Goal: Task Accomplishment & Management: Complete application form

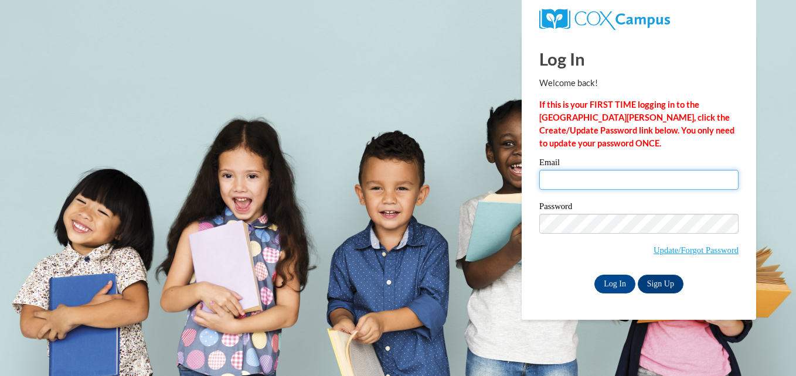
click at [560, 176] on input "Email" at bounding box center [638, 180] width 199 height 20
type input "vtanner@lccaa.net"
click at [561, 212] on label "Password" at bounding box center [638, 208] width 199 height 12
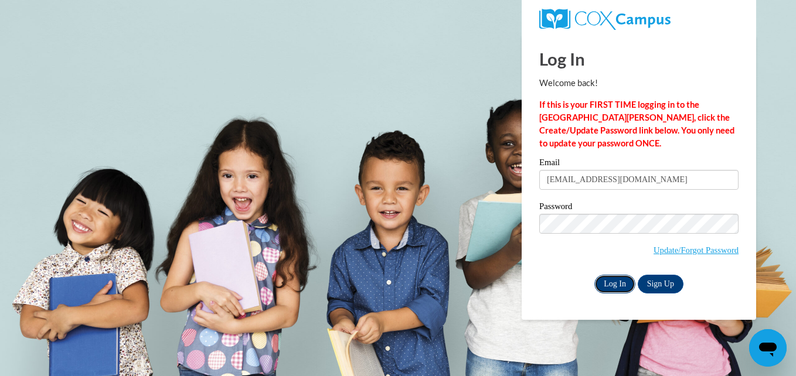
click at [607, 283] on input "Log In" at bounding box center [614, 284] width 41 height 19
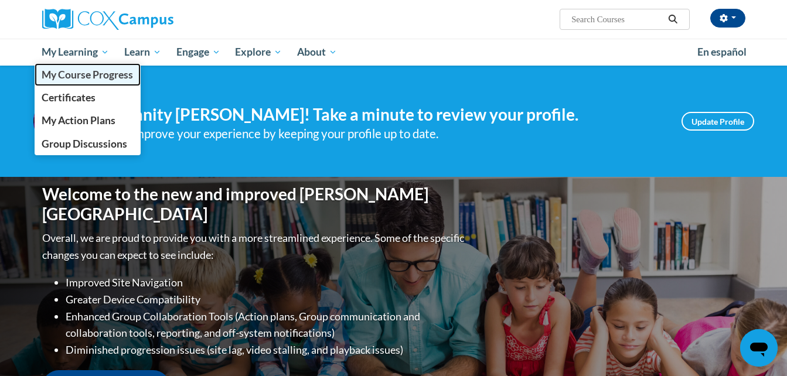
click at [87, 77] on span "My Course Progress" at bounding box center [87, 75] width 91 height 12
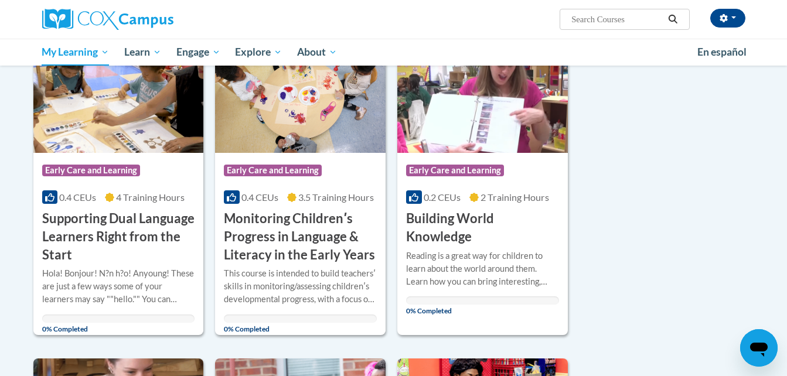
scroll to position [234, 0]
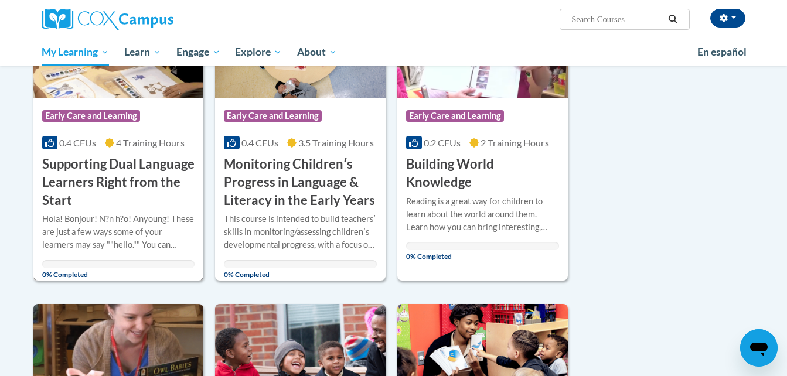
click at [101, 179] on h3 "Supporting Dual Language Learners Right from the Start" at bounding box center [118, 182] width 153 height 54
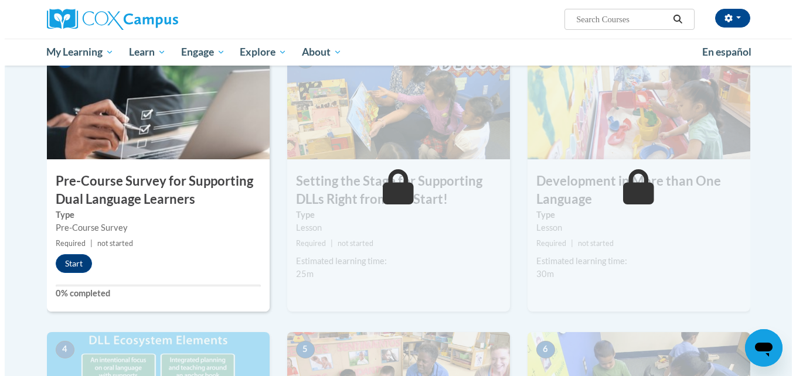
scroll to position [293, 0]
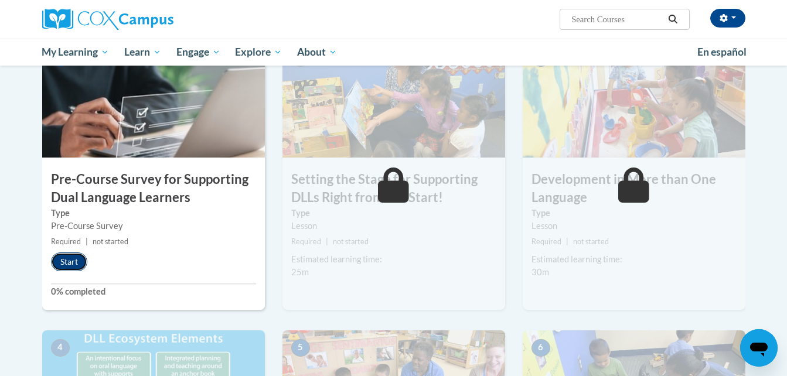
click at [76, 261] on button "Start" at bounding box center [69, 262] width 36 height 19
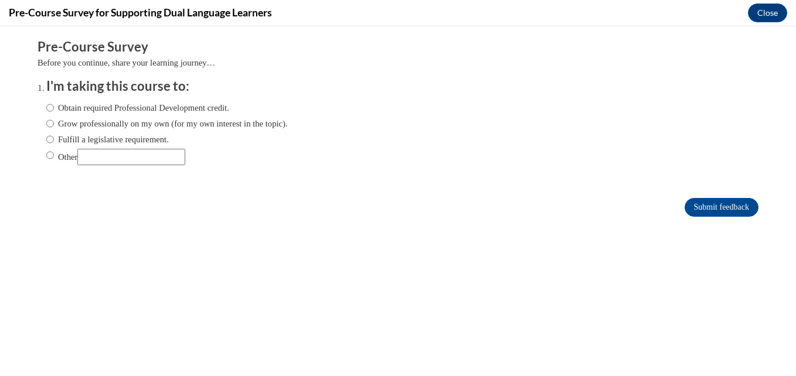
scroll to position [0, 0]
click at [46, 109] on input "Obtain required Professional Development credit." at bounding box center [50, 107] width 8 height 13
radio input "true"
click at [717, 211] on input "Submit feedback" at bounding box center [722, 207] width 74 height 19
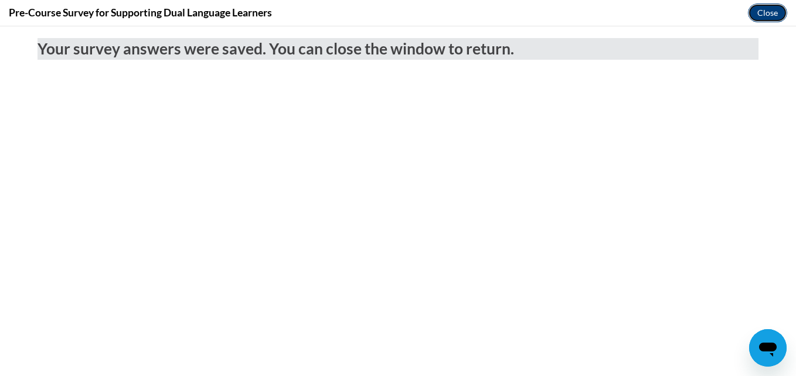
click at [771, 11] on button "Close" at bounding box center [767, 13] width 39 height 19
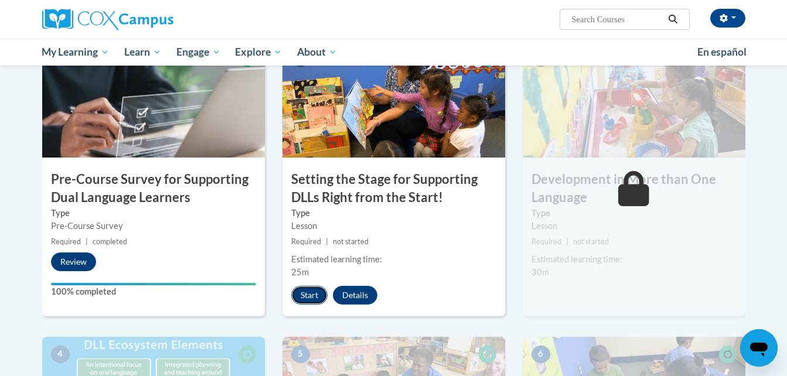
click at [304, 291] on button "Start" at bounding box center [309, 295] width 36 height 19
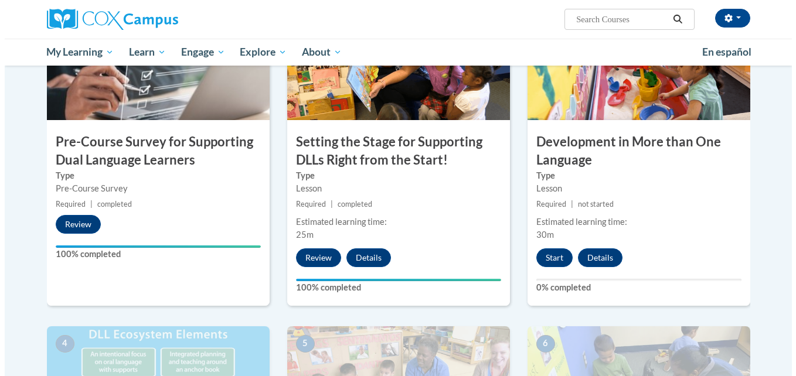
scroll to position [352, 0]
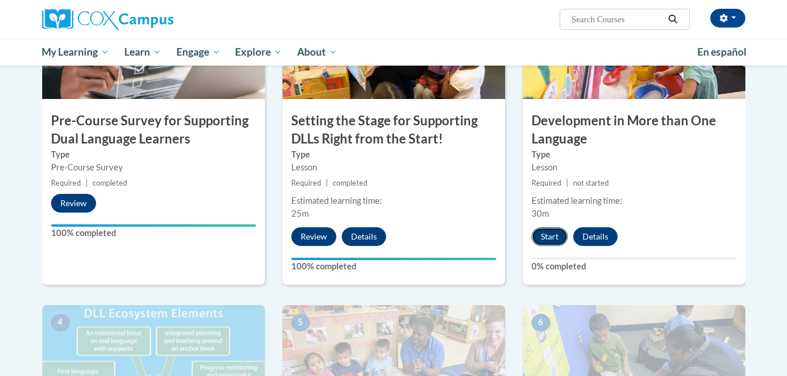
click at [546, 236] on button "Start" at bounding box center [550, 236] width 36 height 19
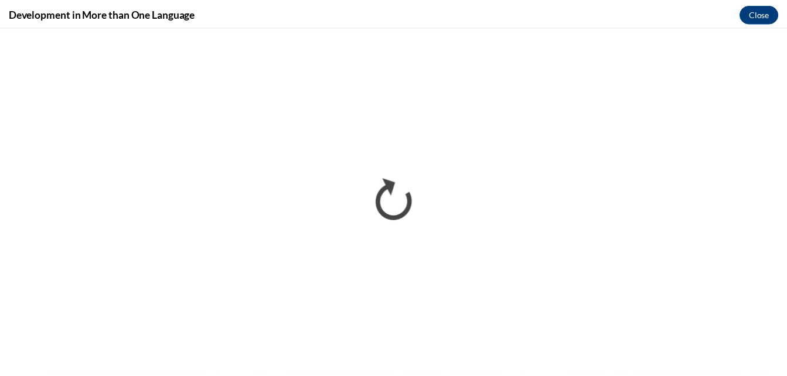
scroll to position [0, 0]
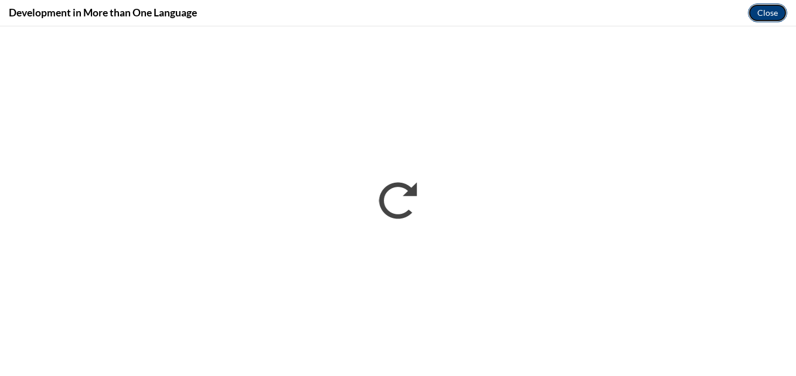
click at [762, 11] on button "Close" at bounding box center [767, 13] width 39 height 19
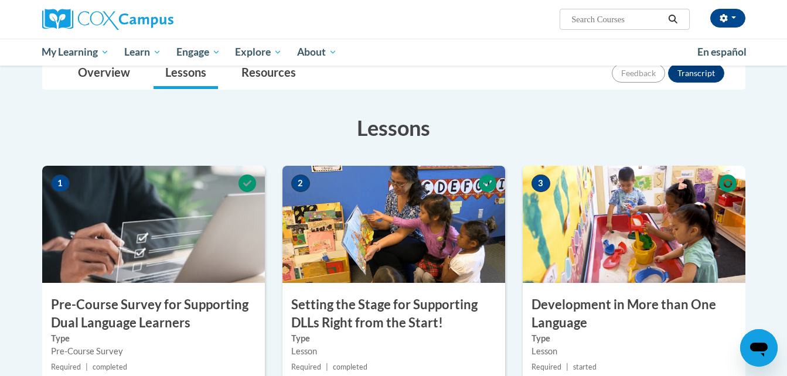
scroll to position [117, 0]
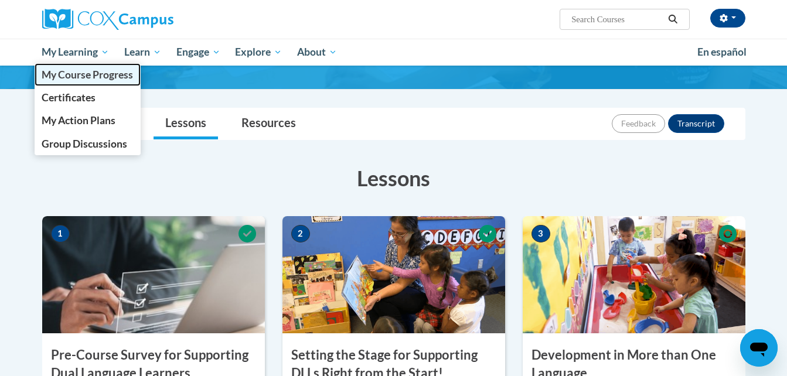
click at [79, 73] on span "My Course Progress" at bounding box center [87, 75] width 91 height 12
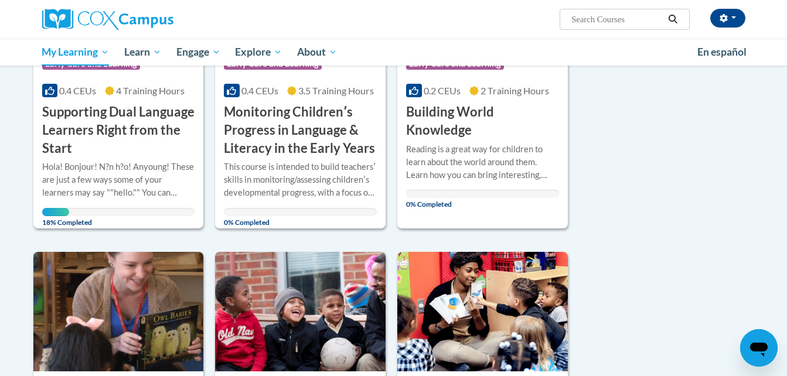
scroll to position [269, 0]
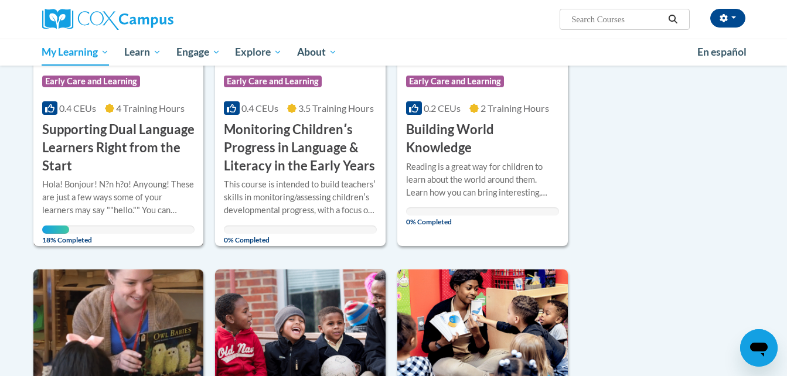
click at [128, 159] on h3 "Supporting Dual Language Learners Right from the Start" at bounding box center [118, 148] width 153 height 54
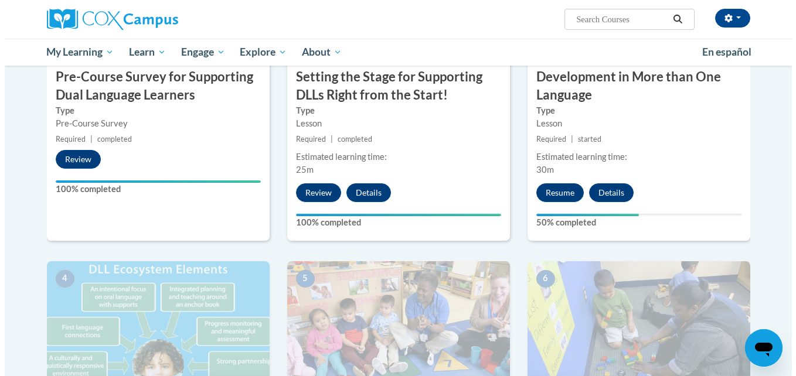
scroll to position [410, 0]
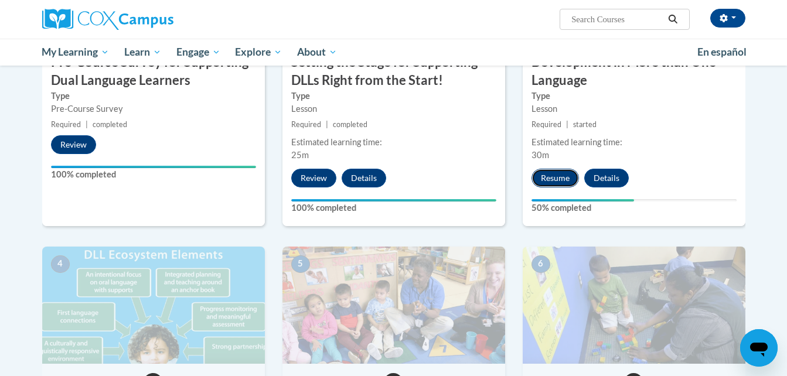
click at [567, 179] on button "Resume" at bounding box center [555, 178] width 47 height 19
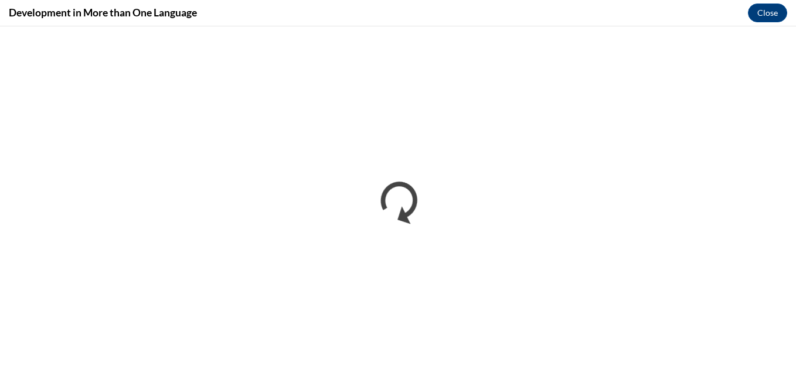
scroll to position [0, 0]
